Goal: Task Accomplishment & Management: Complete application form

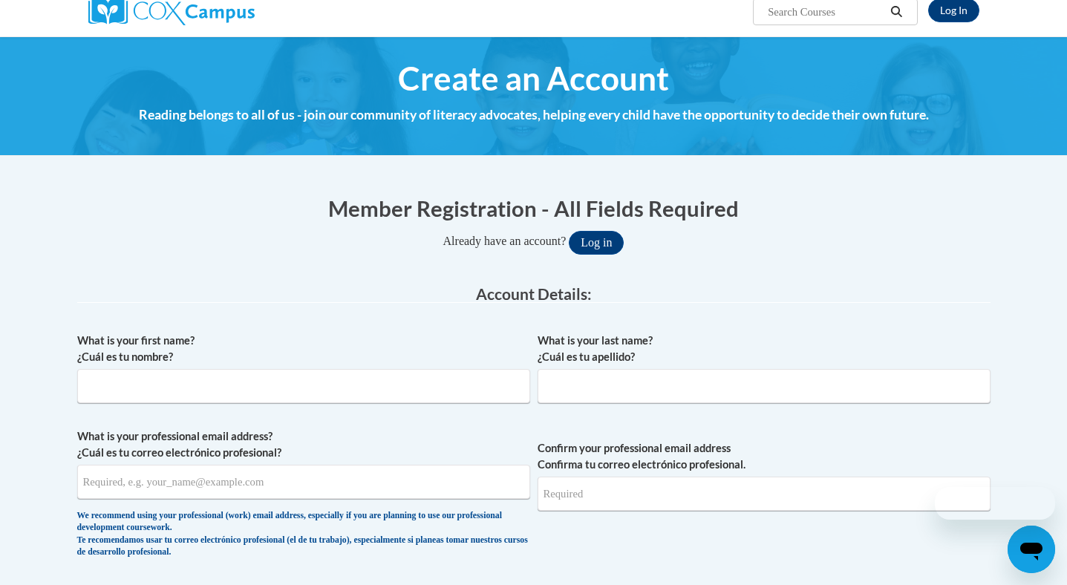
scroll to position [130, 0]
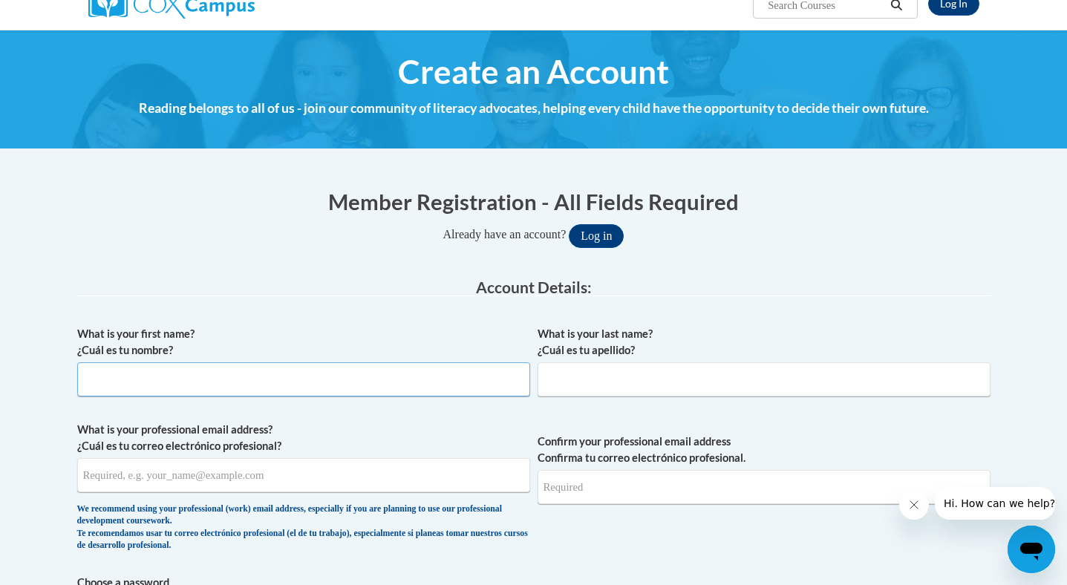
click at [431, 383] on input "What is your first name? ¿Cuál es tu nombre?" at bounding box center [303, 379] width 453 height 34
type input "Emmie"
click at [752, 387] on input "What is your last name? ¿Cuál es tu apellido?" at bounding box center [764, 379] width 453 height 34
type input "Weatherholtz"
click at [389, 469] on input "What is your professional email address? ¿Cuál es tu correo electrónico profesi…" at bounding box center [303, 475] width 453 height 34
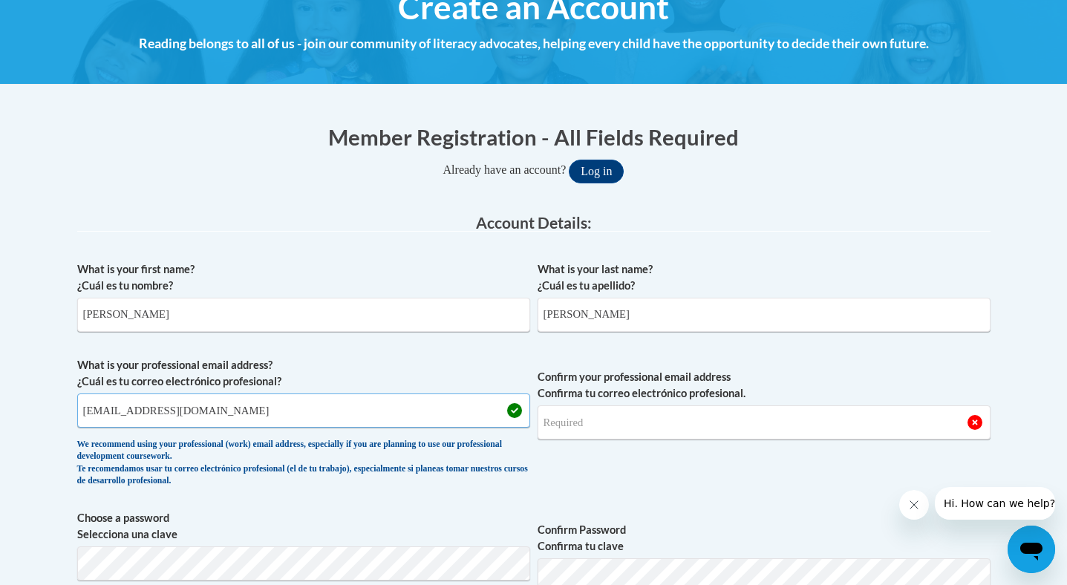
scroll to position [210, 0]
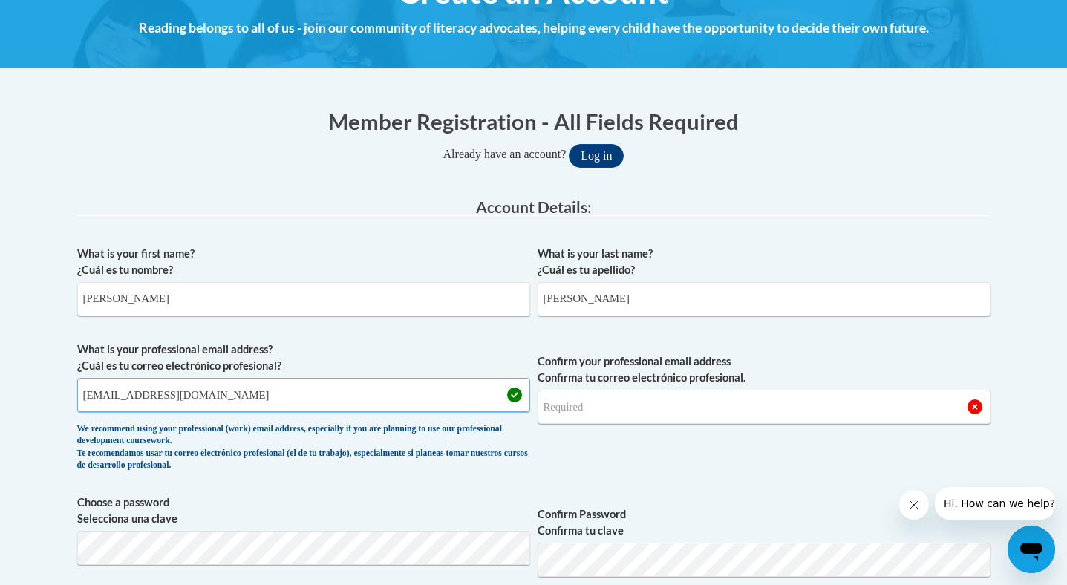
type input "weatherholter@vcu.edu"
click at [595, 412] on input "Confirm your professional email address Confirma tu correo electrónico profesio…" at bounding box center [764, 407] width 453 height 34
click at [361, 397] on input "weatherholter@vcu.edu" at bounding box center [303, 395] width 453 height 34
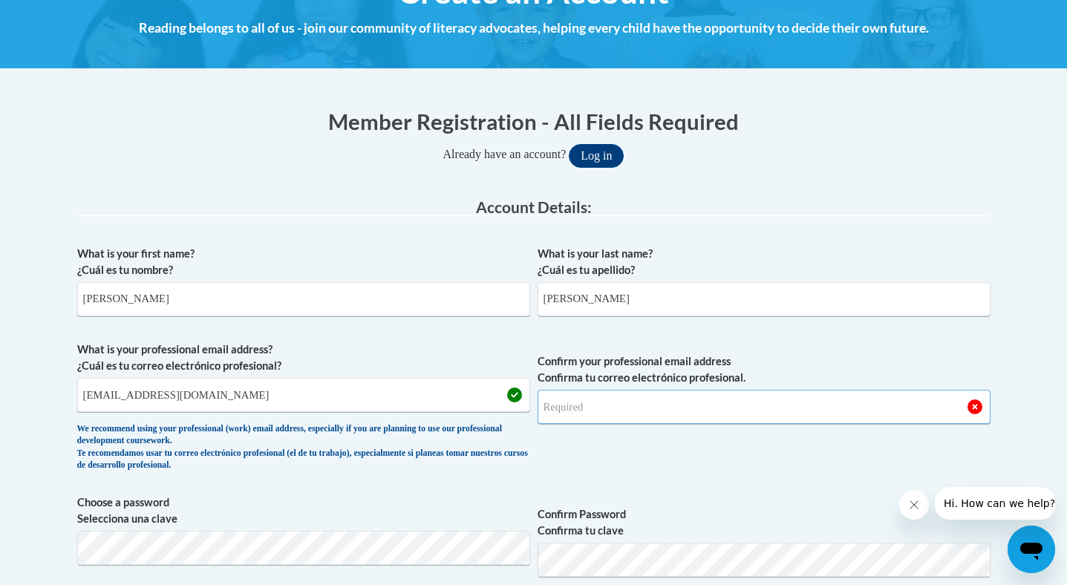
click at [562, 403] on input "Confirm your professional email address Confirma tu correo electrónico profesio…" at bounding box center [764, 407] width 453 height 34
click at [562, 414] on input "Confirm your professional email address Confirma tu correo electrónico profesio…" at bounding box center [764, 407] width 453 height 34
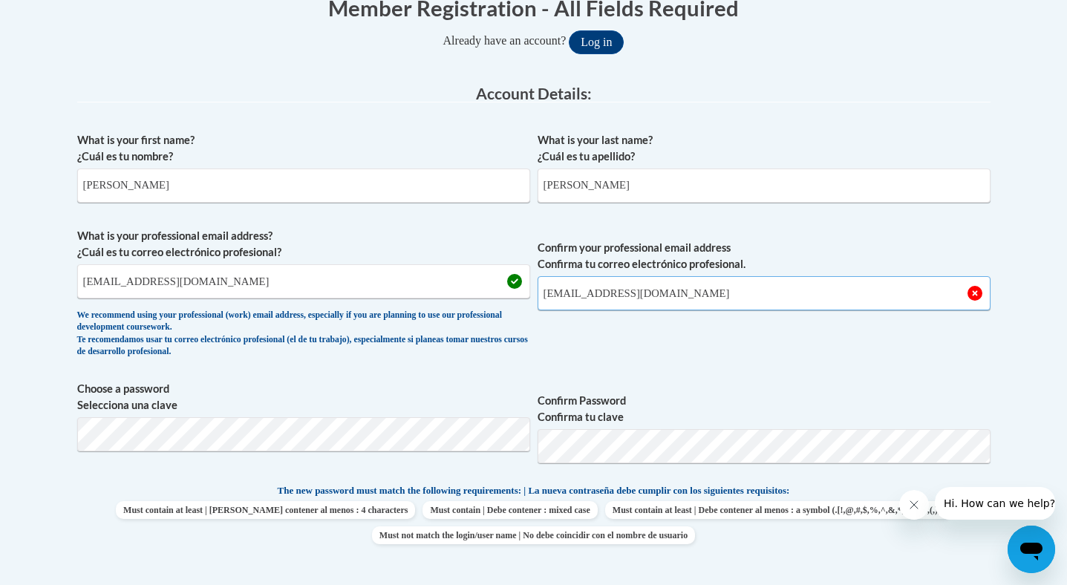
scroll to position [358, 0]
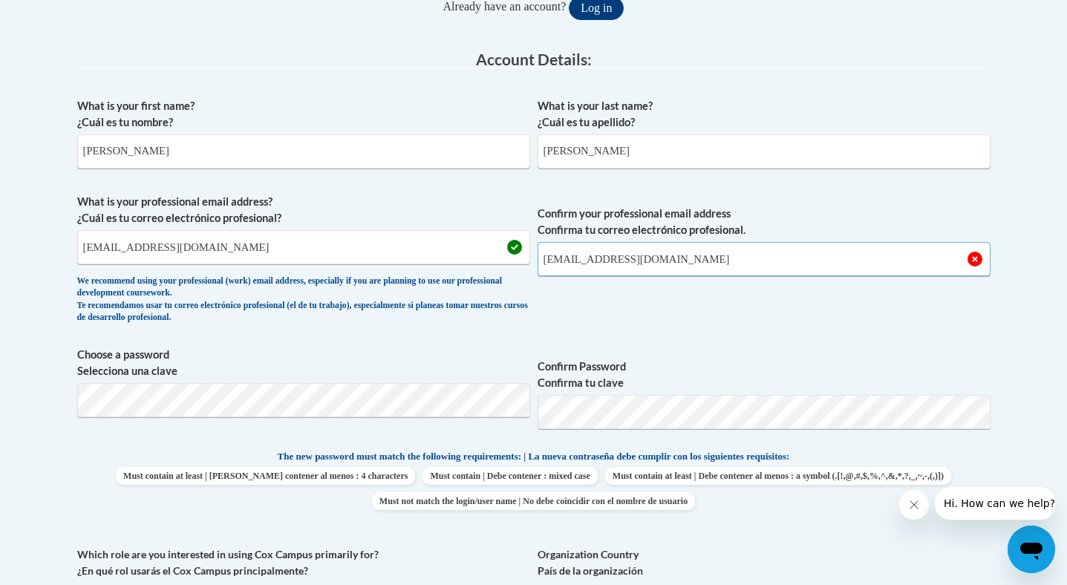
type input "weatherholter@vcu.edu"
click at [657, 369] on label "Confirm Password Confirma tu clave" at bounding box center [764, 375] width 453 height 33
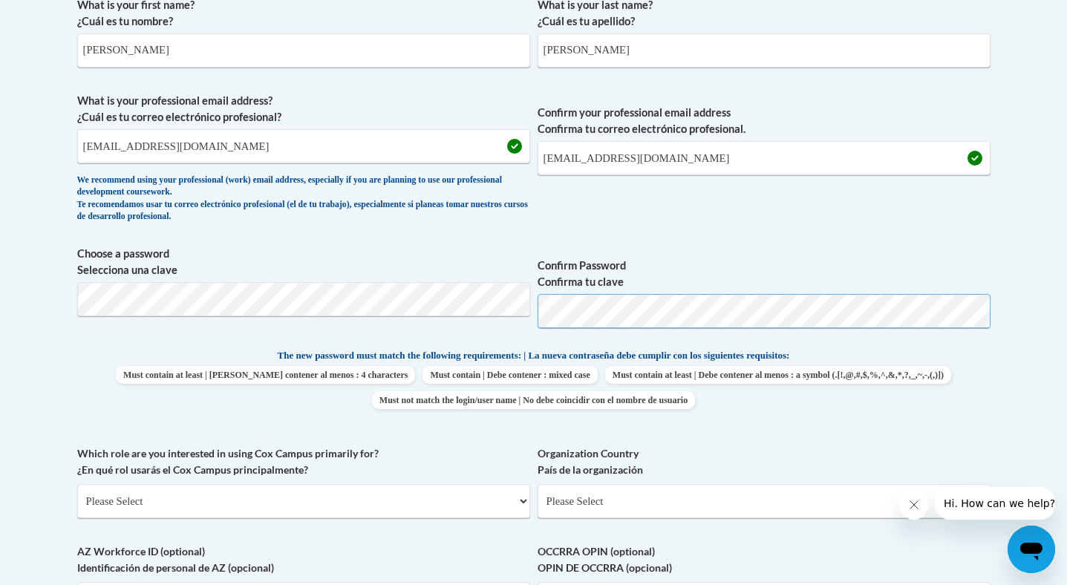
scroll to position [460, 0]
click at [744, 228] on span "Confirm your professional email address Confirma tu correo electrónico profesio…" at bounding box center [764, 159] width 453 height 137
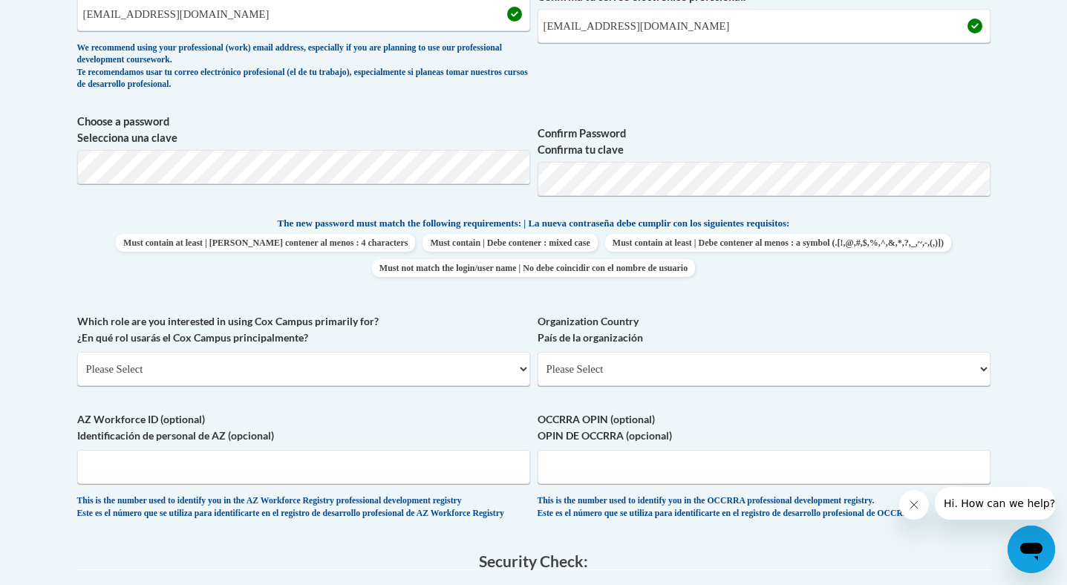
scroll to position [600, 0]
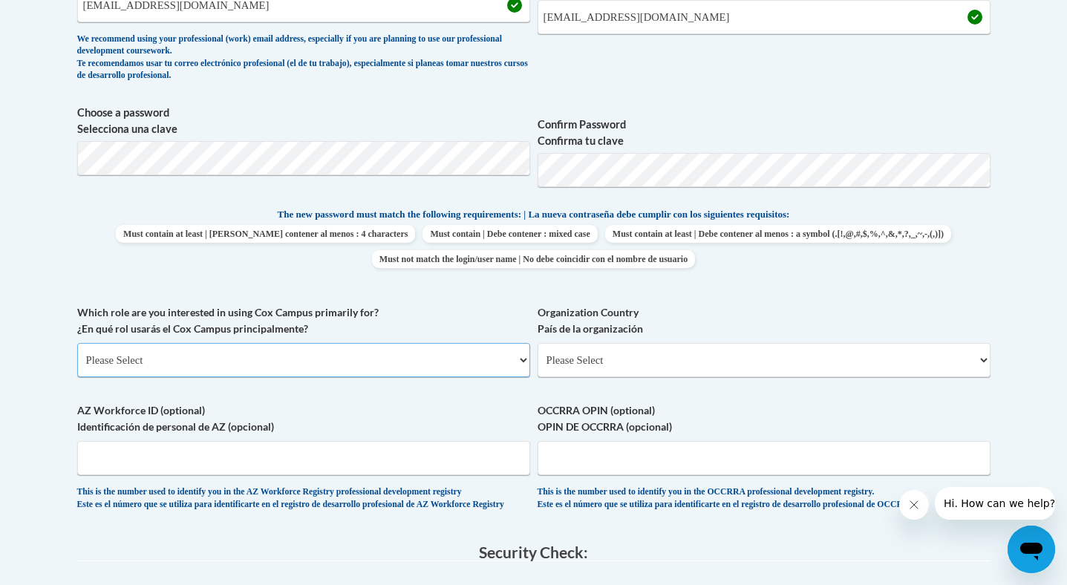
click at [431, 371] on select "Please Select College/University | Colegio/Universidad Community/Nonprofit Part…" at bounding box center [303, 360] width 453 height 34
select select "5a18ea06-2b54-4451-96f2-d152daf9eac5"
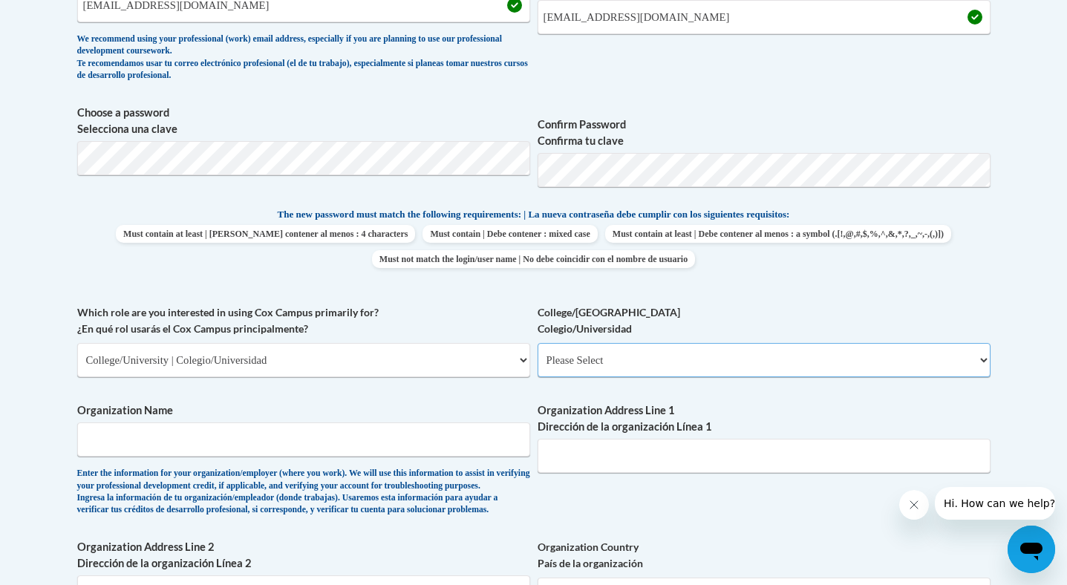
click at [630, 362] on select "Please Select College/University Staff | Empleado universitario College/Univers…" at bounding box center [764, 360] width 453 height 34
click at [654, 364] on select "Please Select College/University Staff | Empleado universitario College/Univers…" at bounding box center [764, 360] width 453 height 34
select select "99b32b07-cffc-426c-8bf6-0cd77760d84b"
click at [331, 445] on input "Organization Name" at bounding box center [303, 440] width 453 height 34
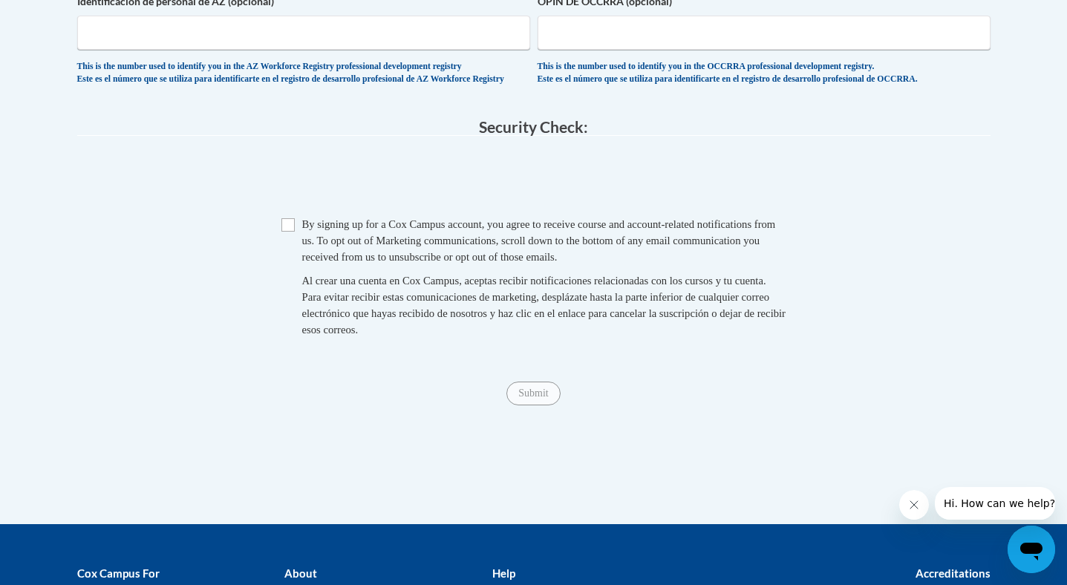
scroll to position [1274, 0]
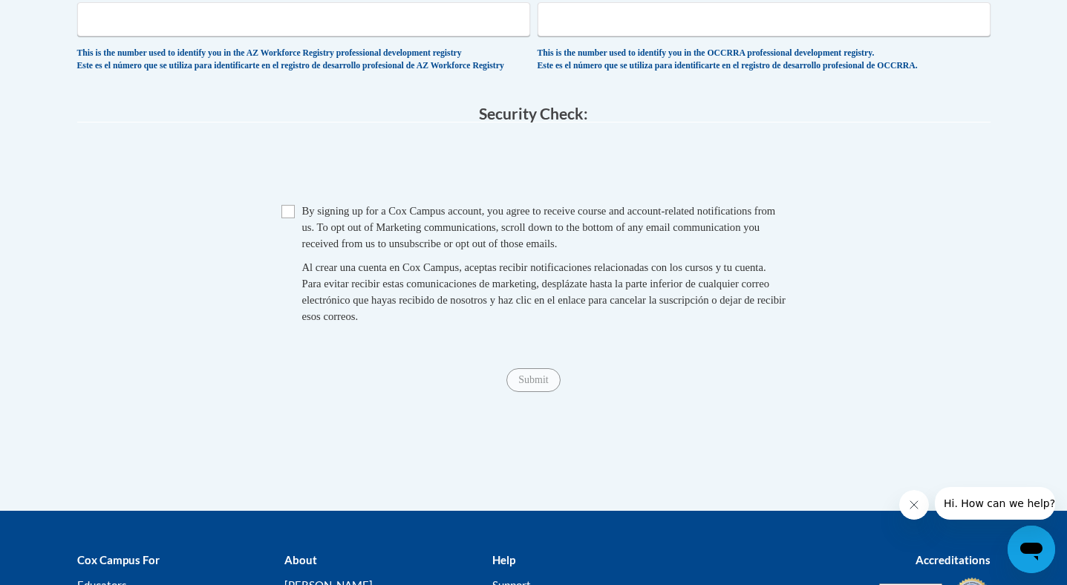
type input "Virginia Commonwealth University"
click at [285, 218] on input "Checkbox" at bounding box center [287, 211] width 13 height 13
checkbox input "true"
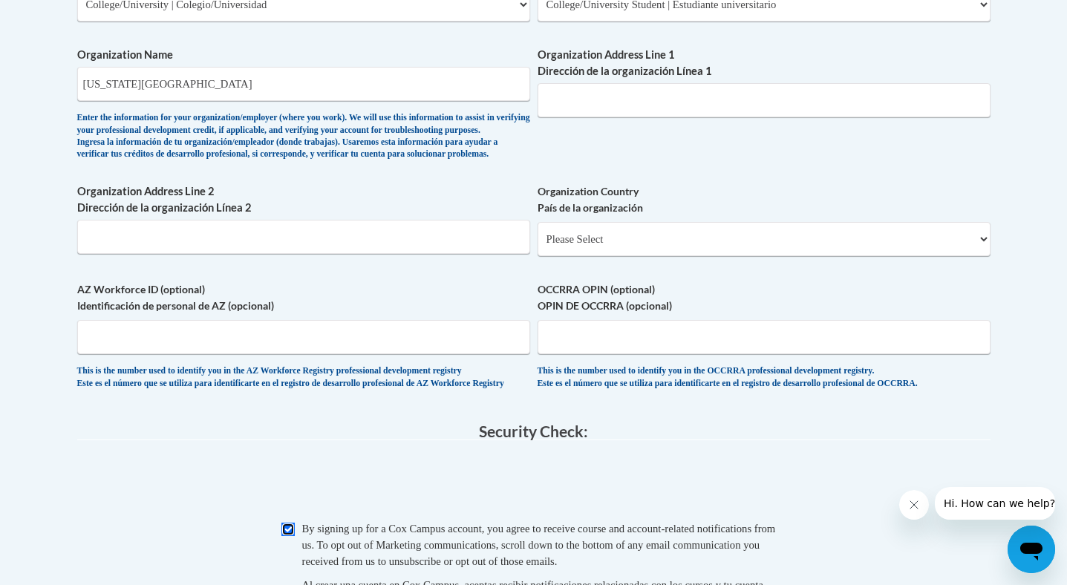
scroll to position [953, 0]
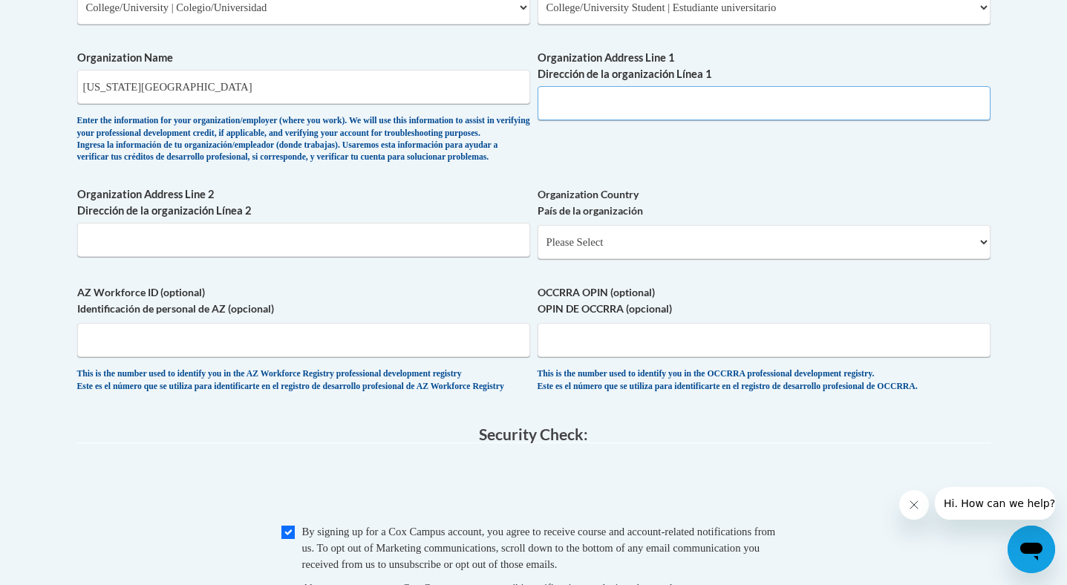
click at [649, 97] on input "Organization Address Line 1 Dirección de la organización Línea 1" at bounding box center [764, 103] width 453 height 34
drag, startPoint x: 260, startPoint y: 92, endPoint x: 78, endPoint y: 85, distance: 182.1
click at [78, 85] on input "Virginia Commonwealth University" at bounding box center [303, 87] width 453 height 34
click at [639, 108] on input "Organization Address Line 1 Dirección de la organización Línea 1" at bounding box center [764, 103] width 453 height 34
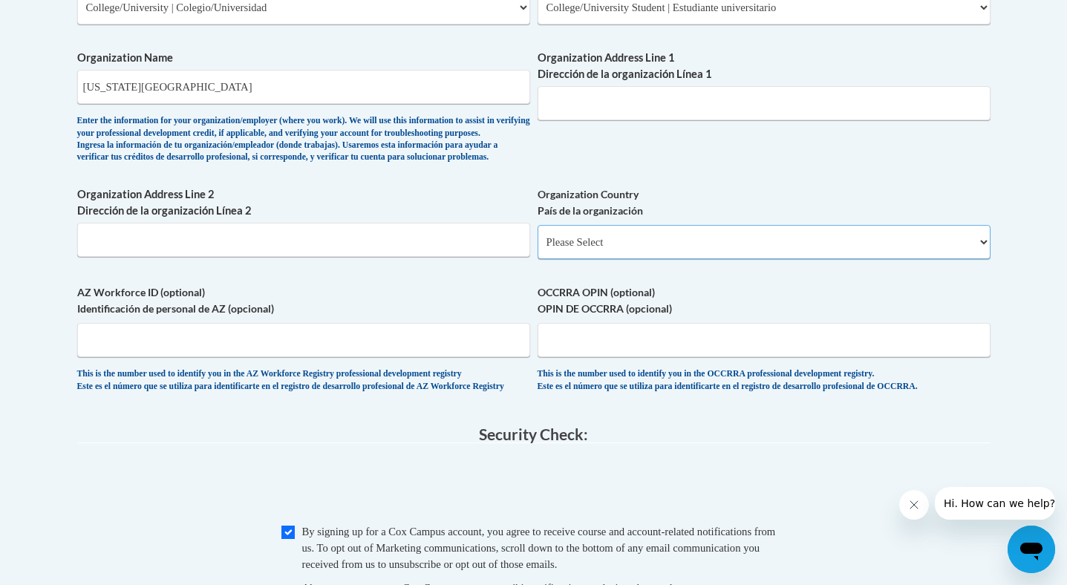
click at [624, 259] on select "Please Select United States | Estados Unidos Outside of the United States | Fue…" at bounding box center [764, 242] width 453 height 34
select select "ad49bcad-a171-4b2e-b99c-48b446064914"
select select
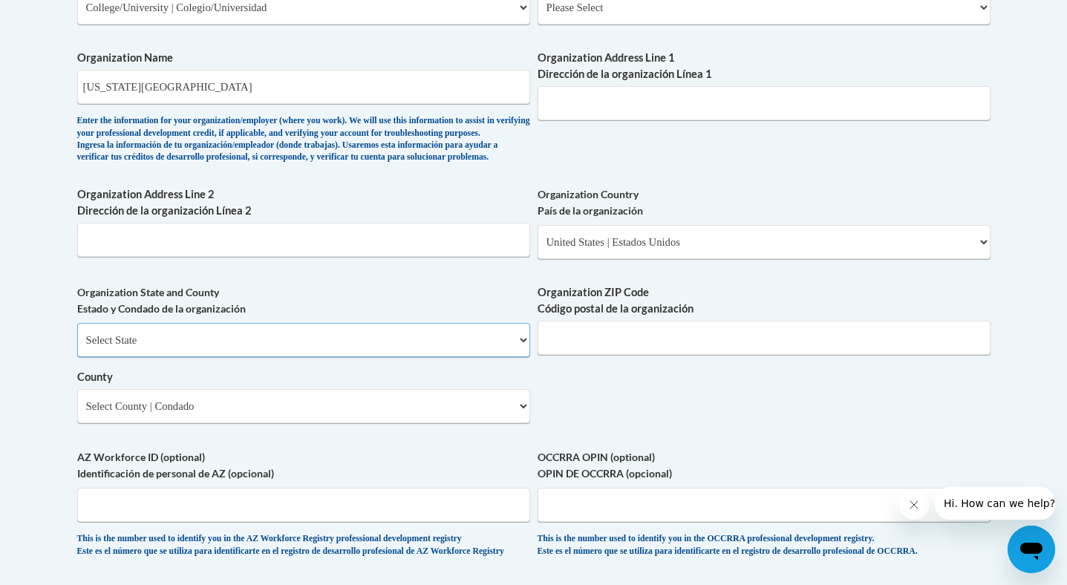
click at [385, 357] on select "Select State Alabama Alaska Arizona Arkansas California Colorado Connecticut De…" at bounding box center [303, 340] width 453 height 34
select select "Virginia"
click at [610, 355] on input "Organization ZIP Code Código postal de la organización" at bounding box center [764, 338] width 453 height 34
type input "23220"
click at [342, 423] on select "Select County Accomack Albemarle Alexandria Alleghany Amelia Amherst Appomattox…" at bounding box center [303, 406] width 453 height 34
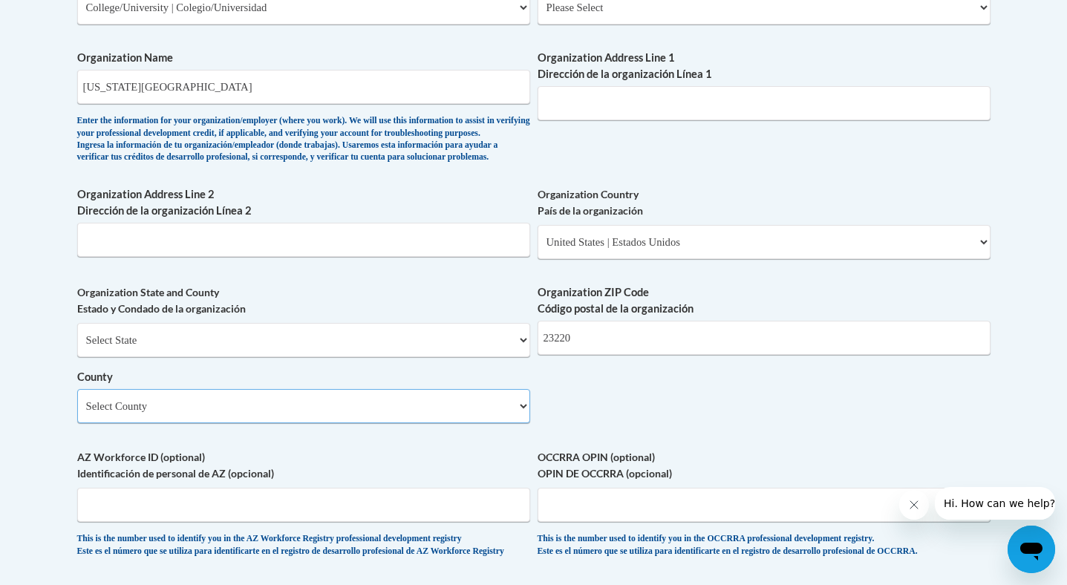
select select "Richmond"
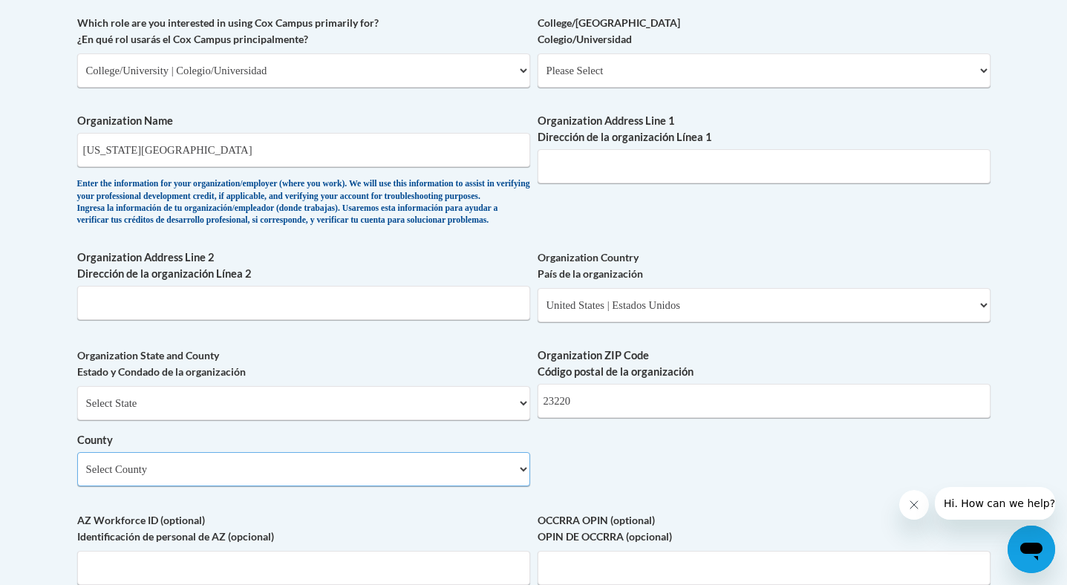
scroll to position [889, 0]
click at [629, 71] on select "Please Select College/University Staff | Empleado universitario College/Univers…" at bounding box center [764, 71] width 453 height 34
select select "99b32b07-cffc-426c-8bf6-0cd77760d84b"
select select "null"
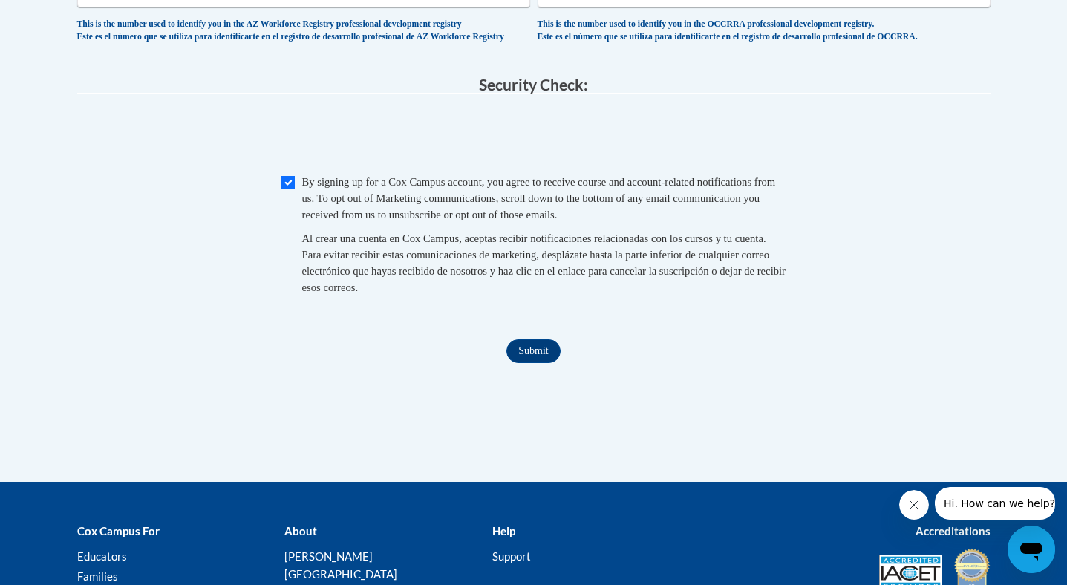
scroll to position [1472, 0]
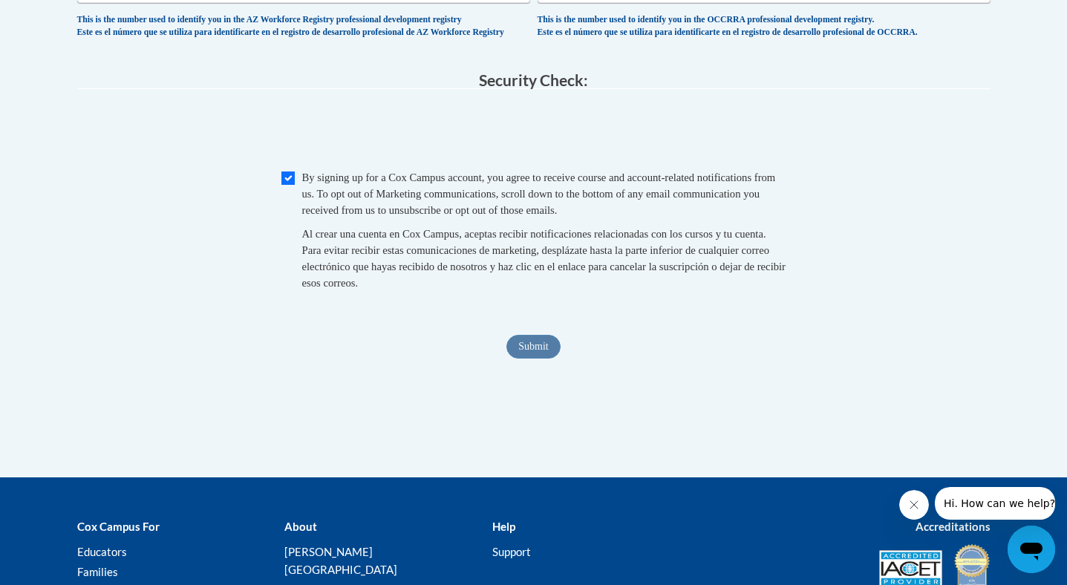
click at [542, 351] on span "Submit" at bounding box center [533, 345] width 53 height 12
click at [541, 359] on input "Submit" at bounding box center [533, 347] width 53 height 24
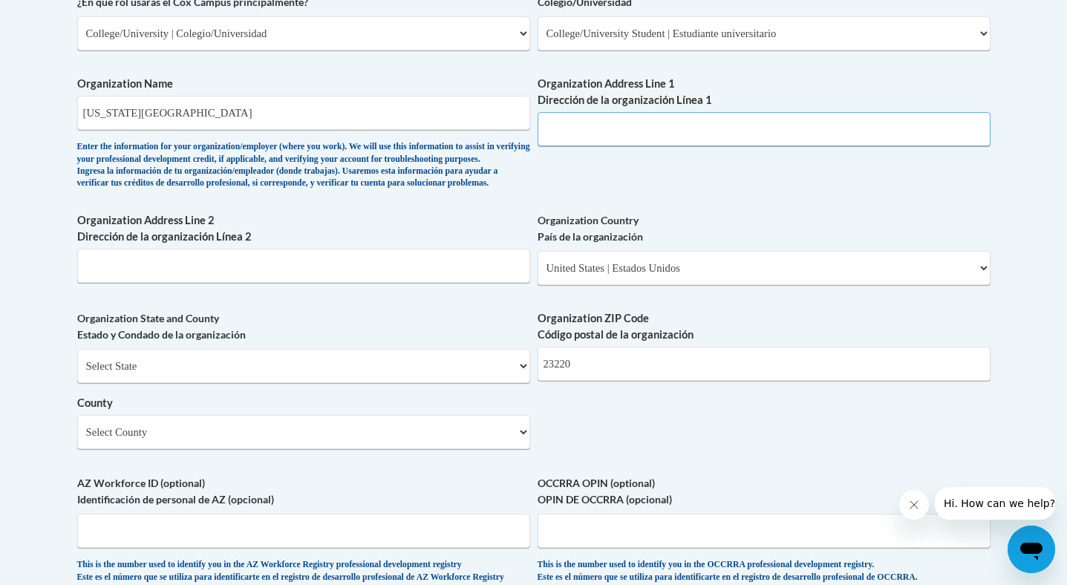
scroll to position [923, 0]
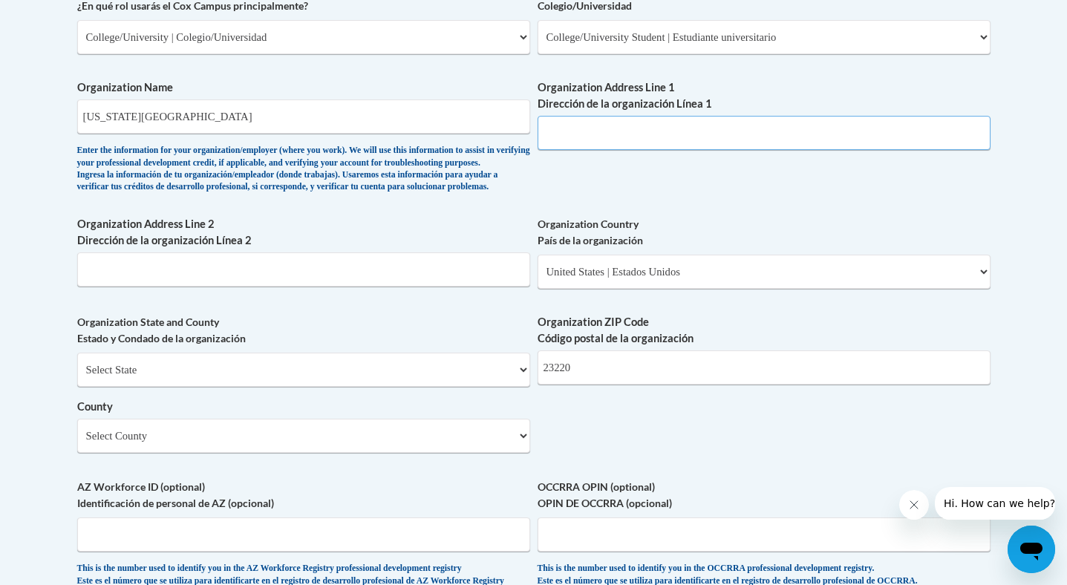
paste input "Richmond, VA 23284"
type input "Richmond, VA 23284"
click at [667, 189] on div "What is your first name? ¿Cuál es tu nombre? Emmie What is your last name? ¿Cuá…" at bounding box center [533, 63] width 913 height 1077
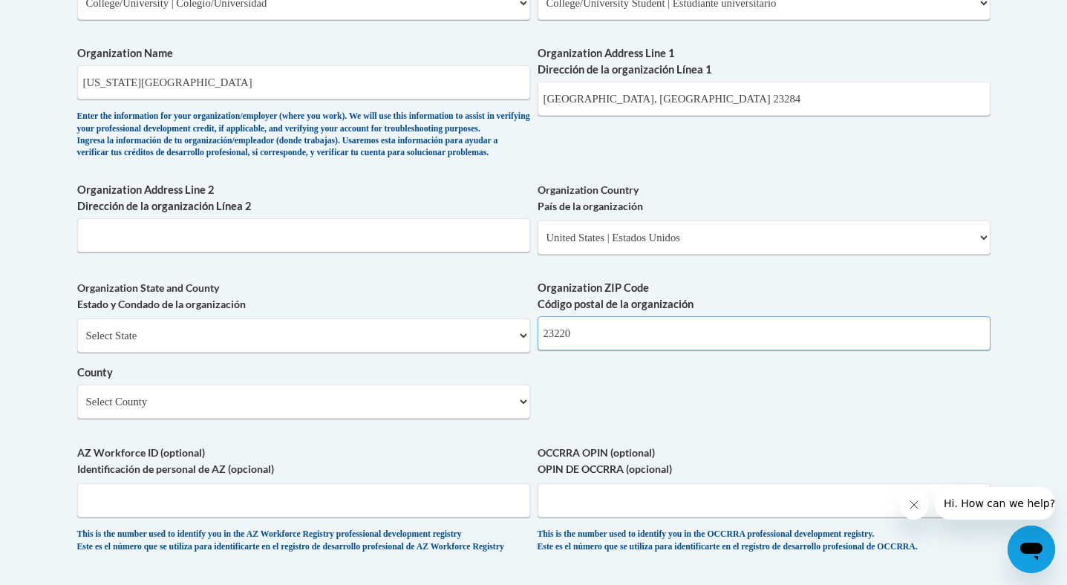
click at [621, 351] on input "23220" at bounding box center [764, 333] width 453 height 34
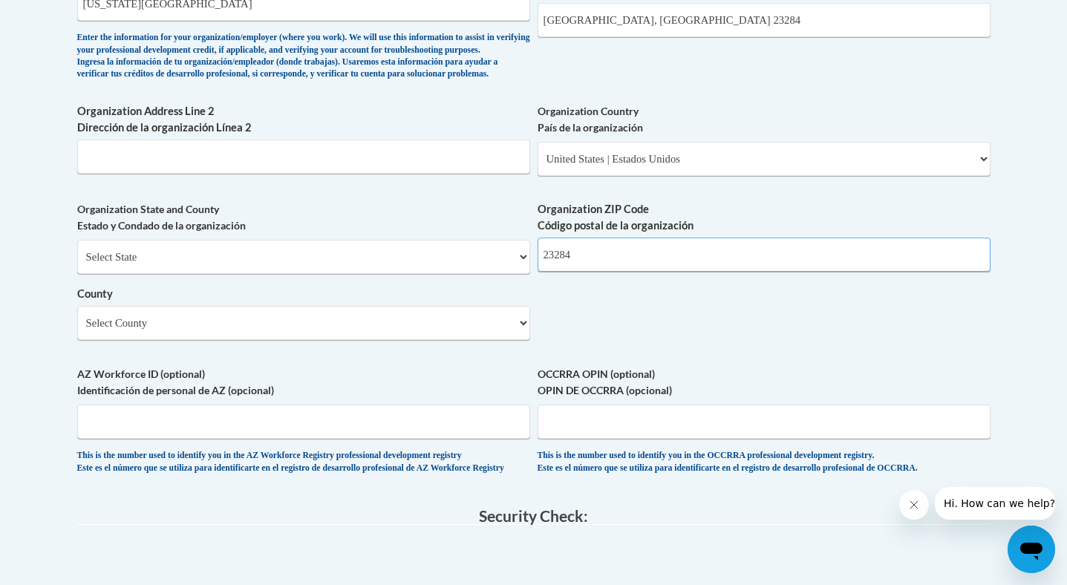
scroll to position [1040, 0]
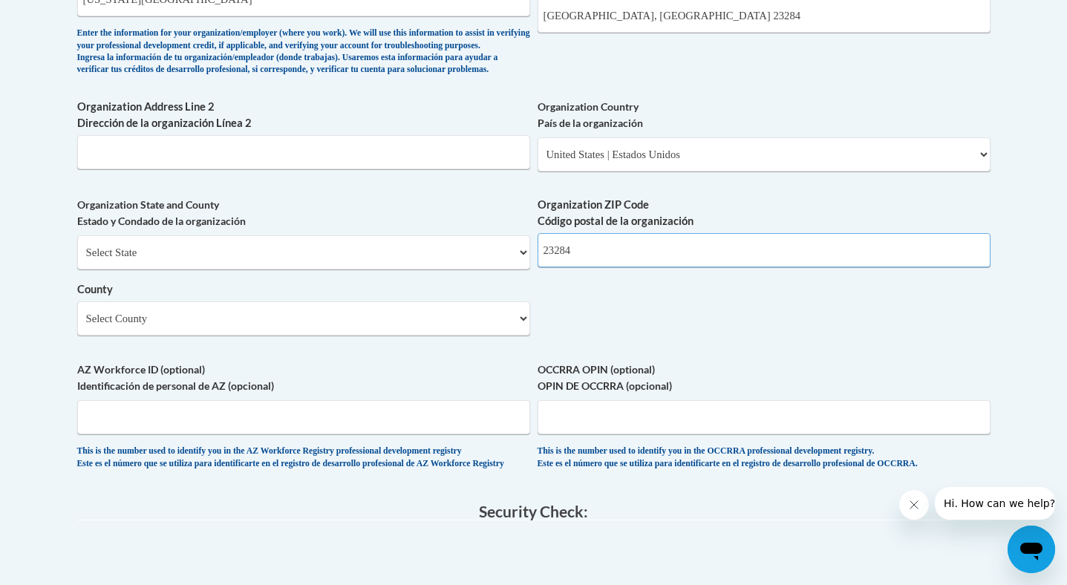
type input "23284"
click at [431, 270] on select "Select State Alabama Alaska Arizona Arkansas California Colorado Connecticut De…" at bounding box center [303, 252] width 453 height 34
select select "Virginia"
click at [323, 336] on select "Select County Accomack Albemarle Alexandria Alleghany Amelia Amherst Appomattox…" at bounding box center [303, 319] width 453 height 34
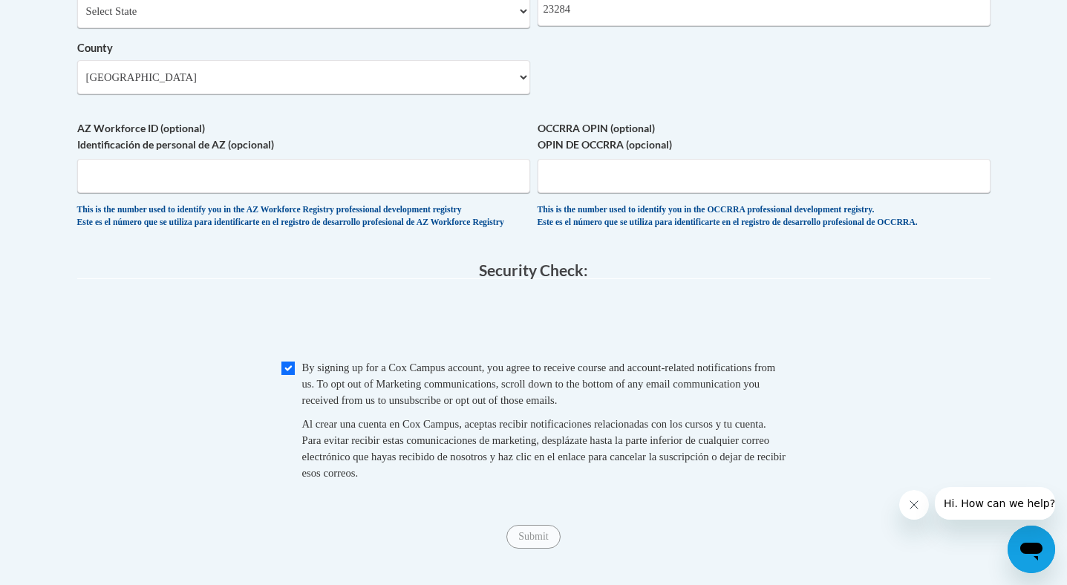
scroll to position [1317, 0]
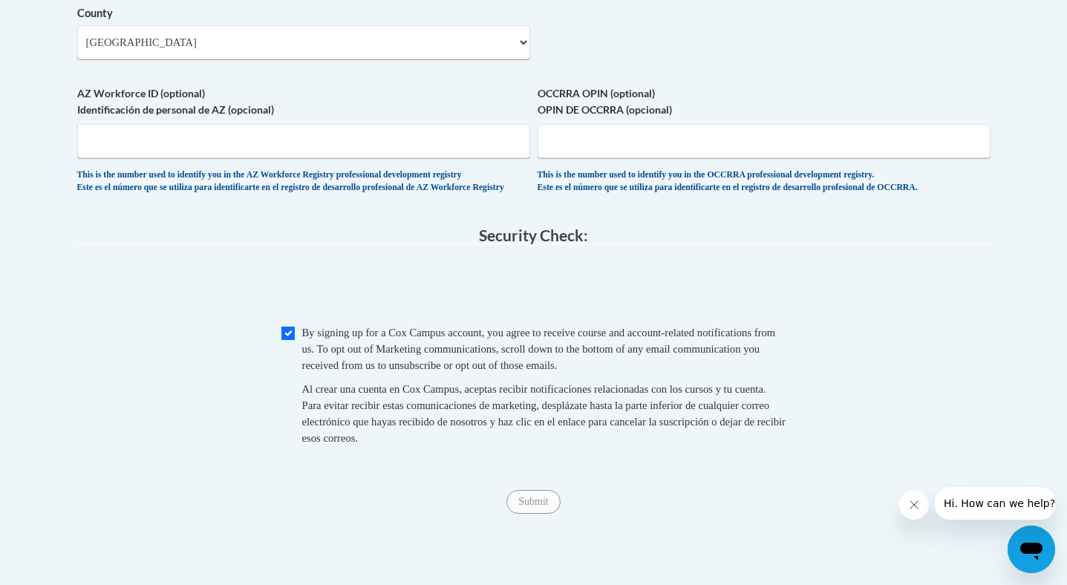
click at [531, 514] on input "Submit" at bounding box center [533, 502] width 53 height 24
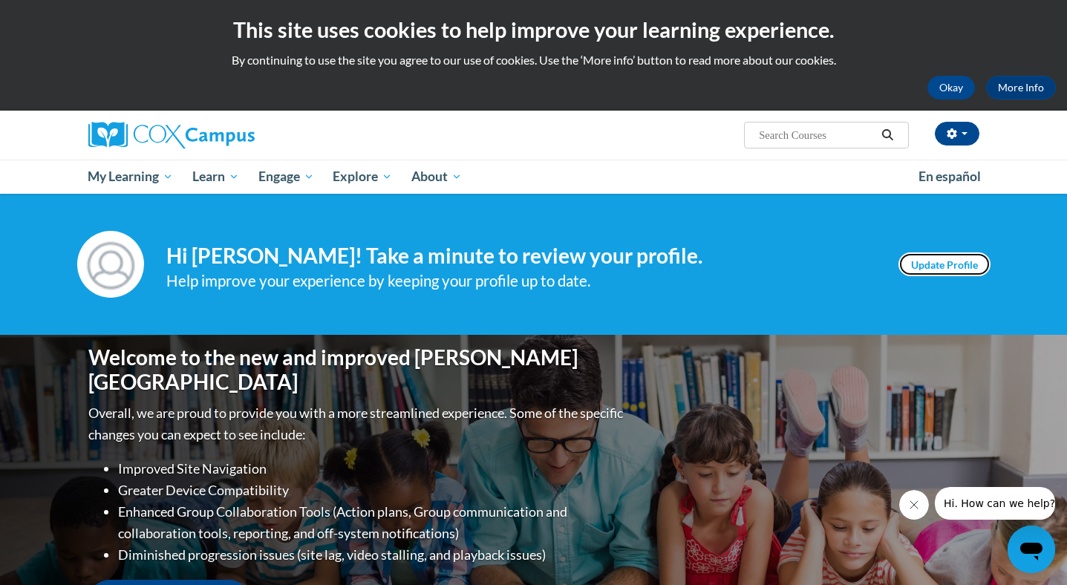
click at [936, 260] on link "Update Profile" at bounding box center [945, 265] width 92 height 24
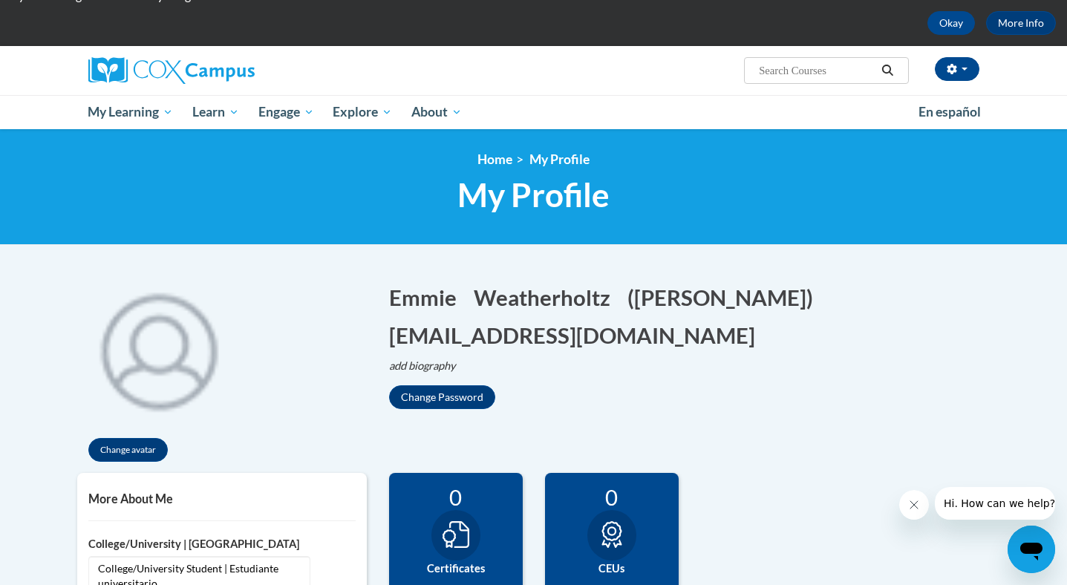
scroll to position [88, 0]
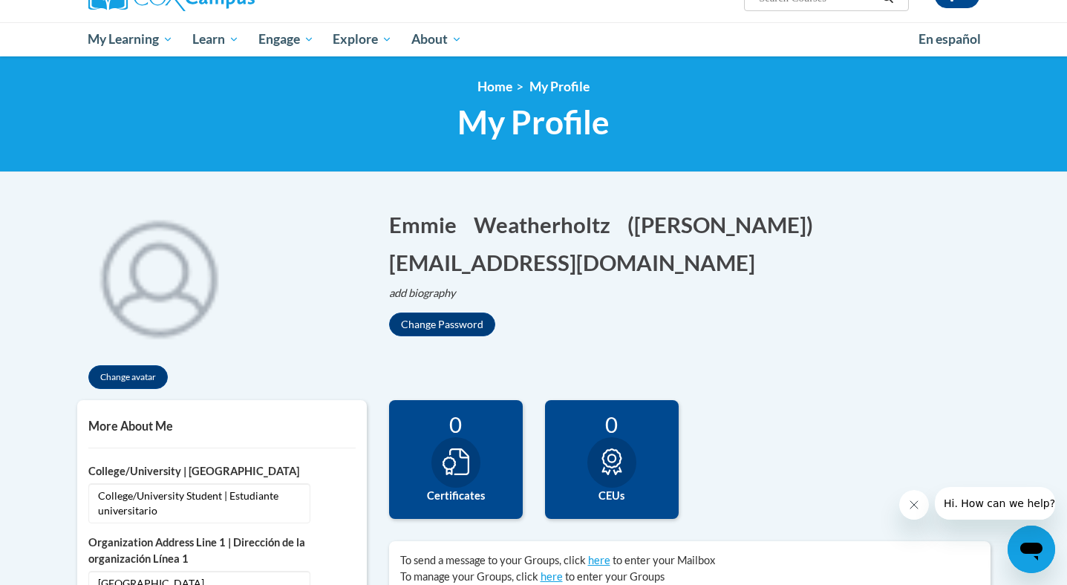
click at [809, 459] on div "0 Completions 0 Certificates 0 CEUs 0 Badges" at bounding box center [690, 470] width 624 height 141
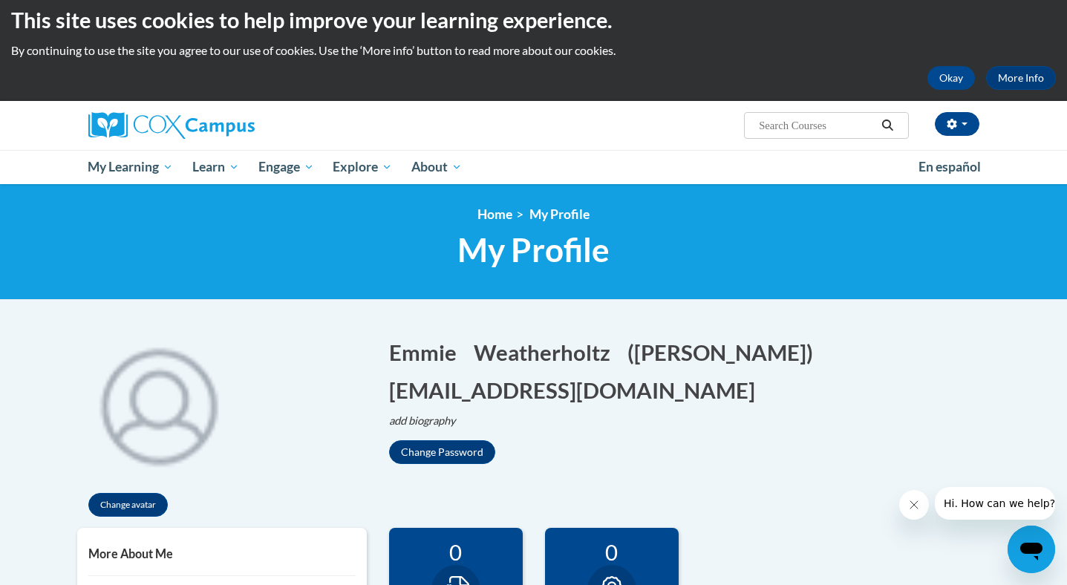
scroll to position [0, 0]
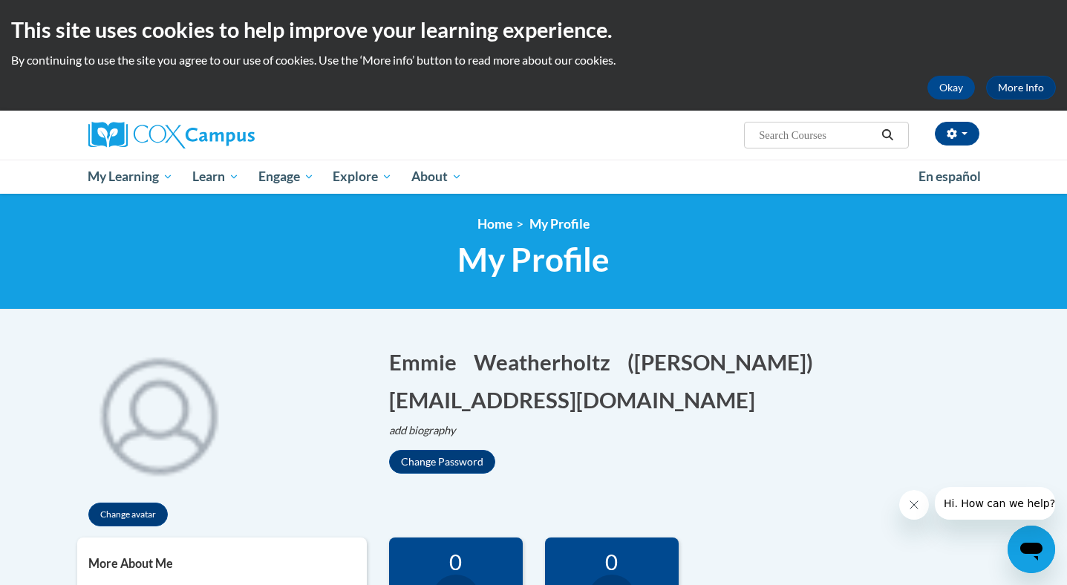
click at [957, 290] on div "<en>My Learning</en><fr>New fr_My Learning</fr><it>New it_My Learning</it><de>N…" at bounding box center [533, 252] width 1067 height 116
click at [593, 71] on div "This site uses cookies to help improve your learning experience. By continuing …" at bounding box center [533, 55] width 1067 height 111
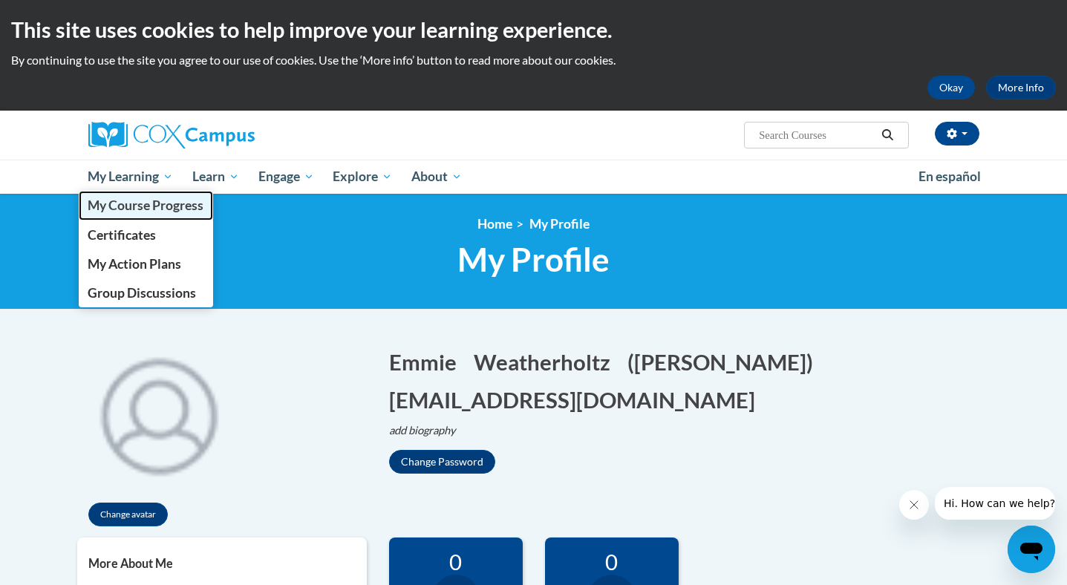
click at [150, 203] on span "My Course Progress" at bounding box center [146, 206] width 116 height 16
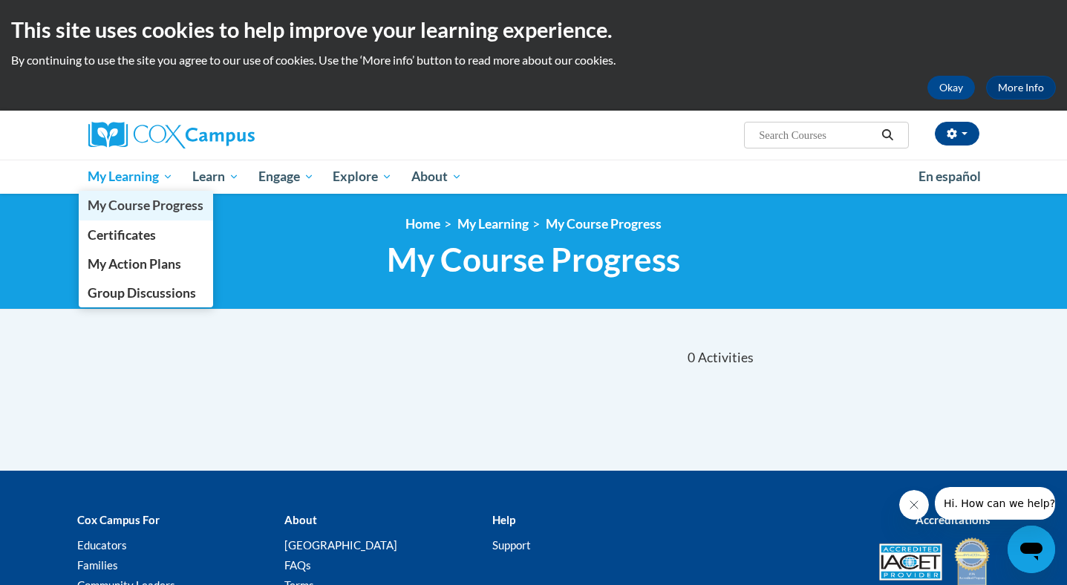
click at [182, 212] on span "My Course Progress" at bounding box center [146, 206] width 116 height 16
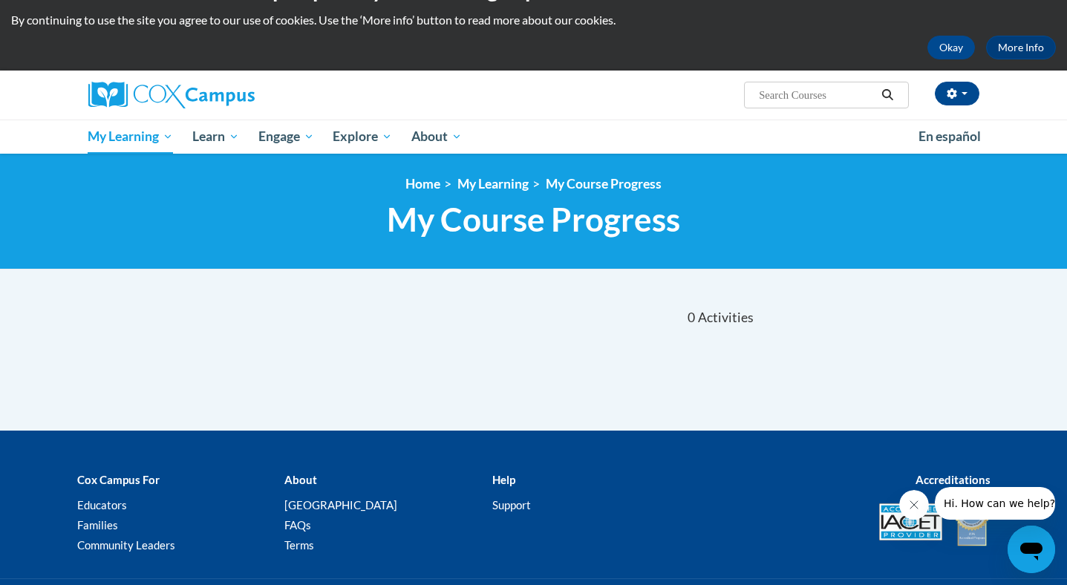
scroll to position [41, 0]
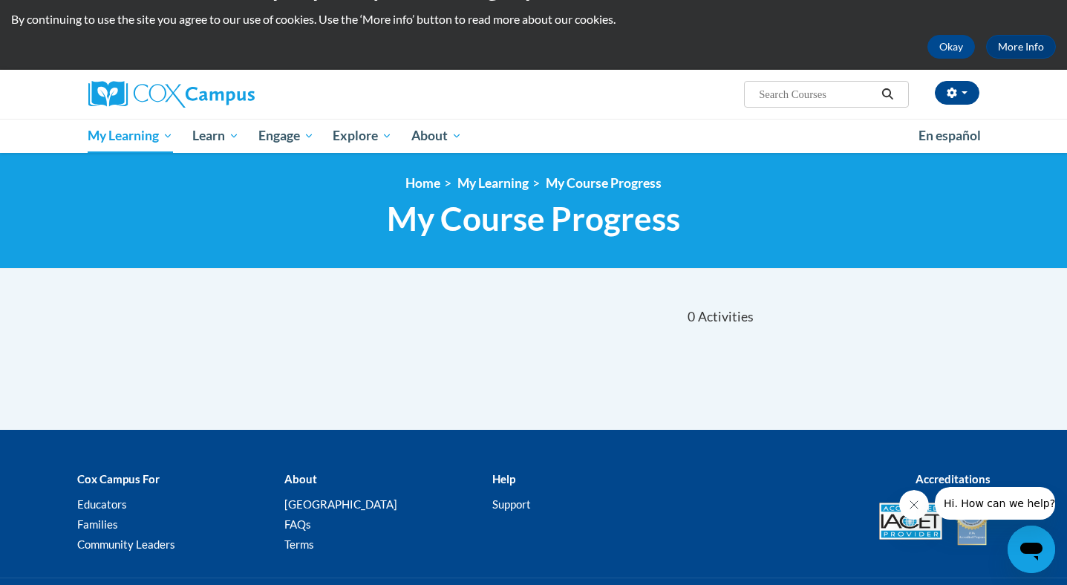
click at [560, 214] on span "My Course Progress" at bounding box center [533, 218] width 293 height 39
click at [173, 97] on img at bounding box center [171, 94] width 166 height 27
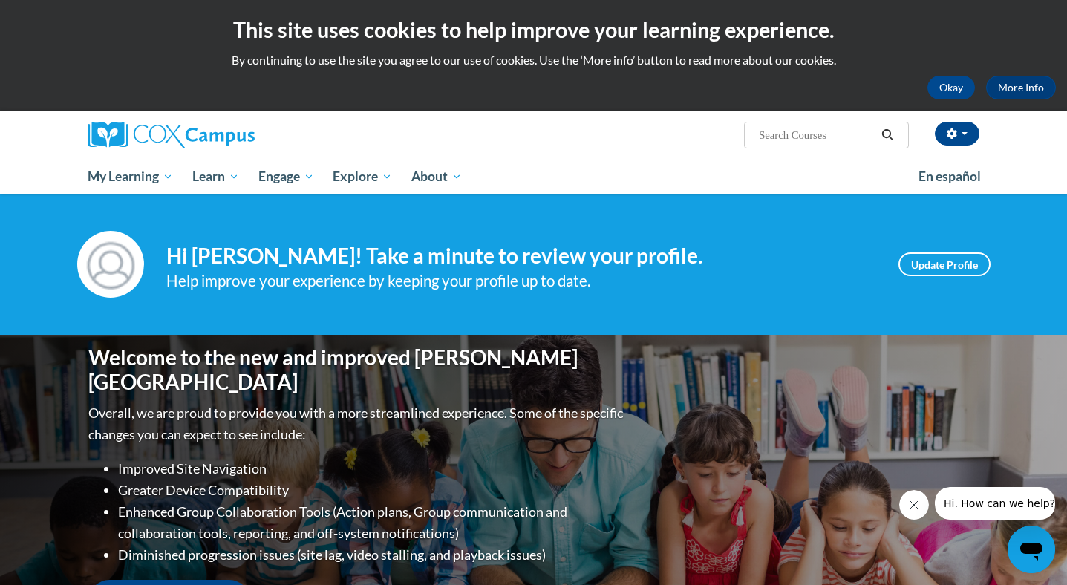
click at [593, 403] on p "Overall, we are proud to provide you with a more streamlined experience. Some o…" at bounding box center [357, 424] width 538 height 43
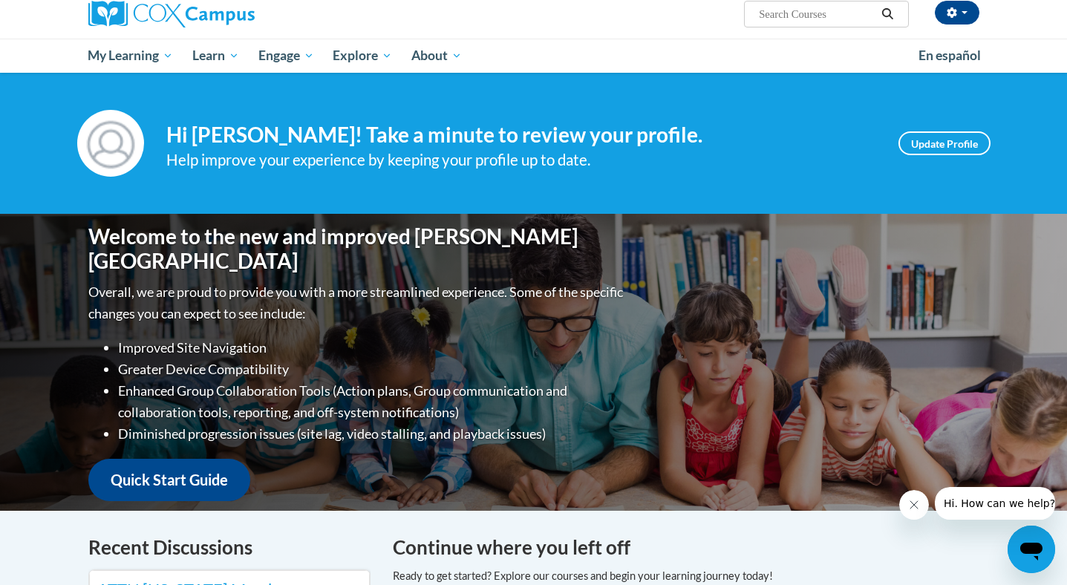
scroll to position [123, 0]
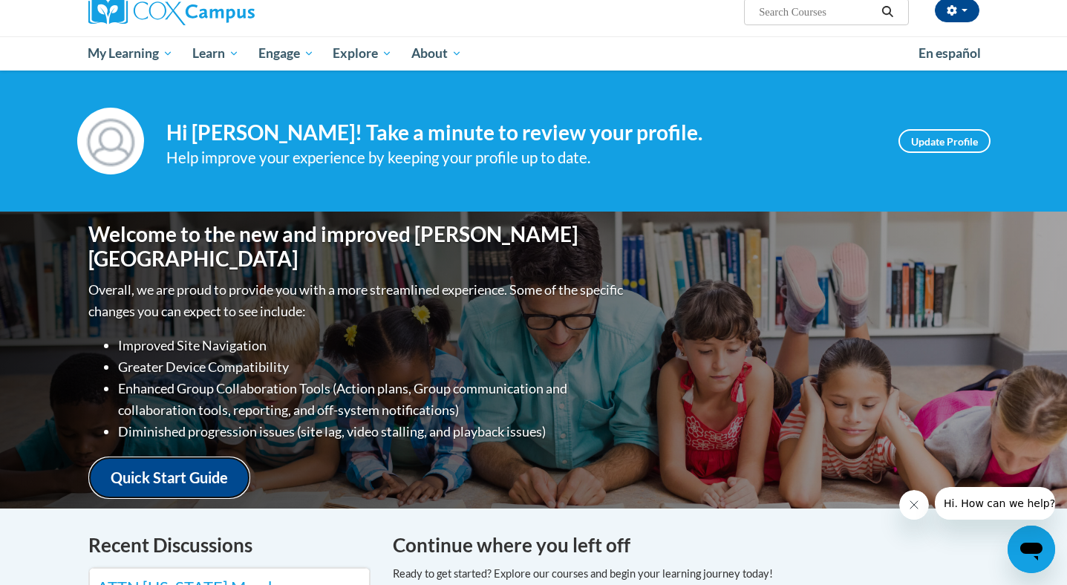
click at [224, 458] on link "Quick Start Guide" at bounding box center [169, 478] width 162 height 42
